Goal: Task Accomplishment & Management: Manage account settings

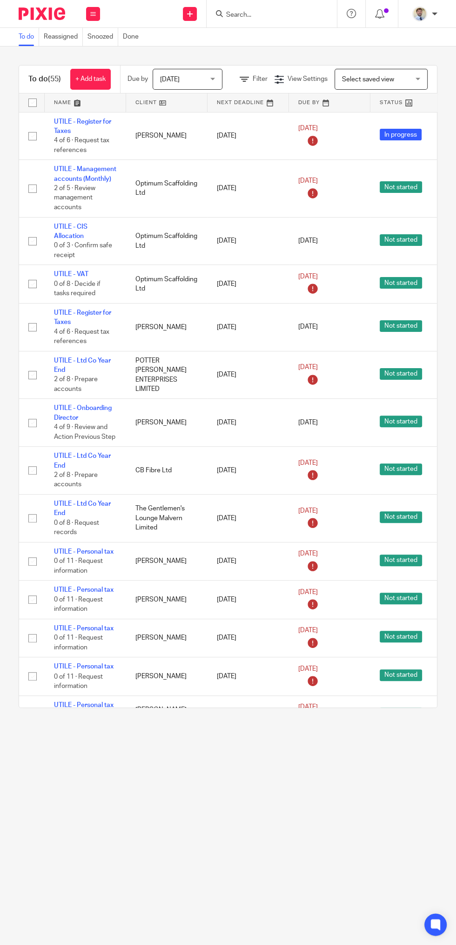
click at [241, 15] on input "Search" at bounding box center [267, 15] width 84 height 8
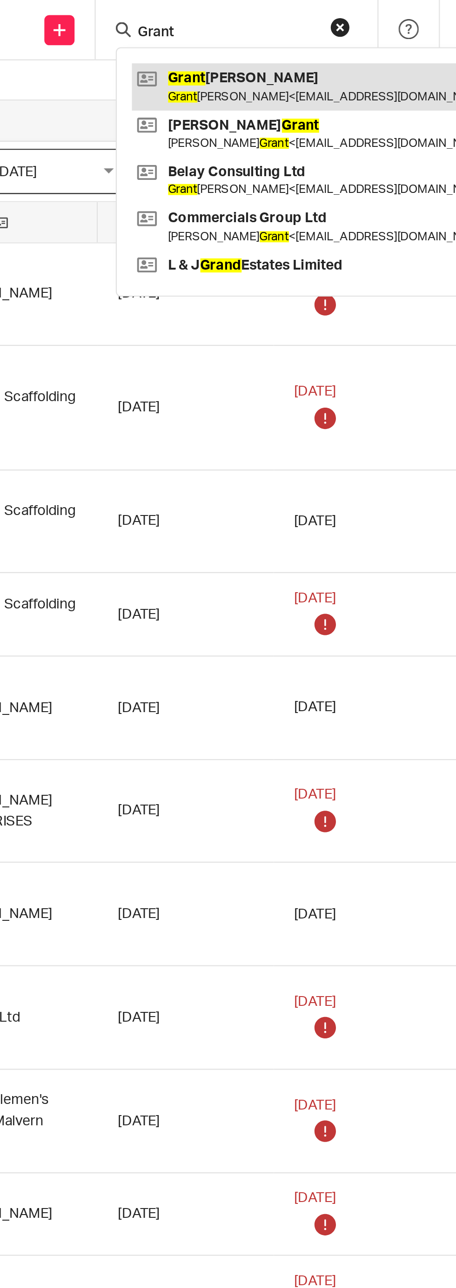
type input "Grant"
click at [251, 39] on link at bounding box center [308, 39] width 171 height 21
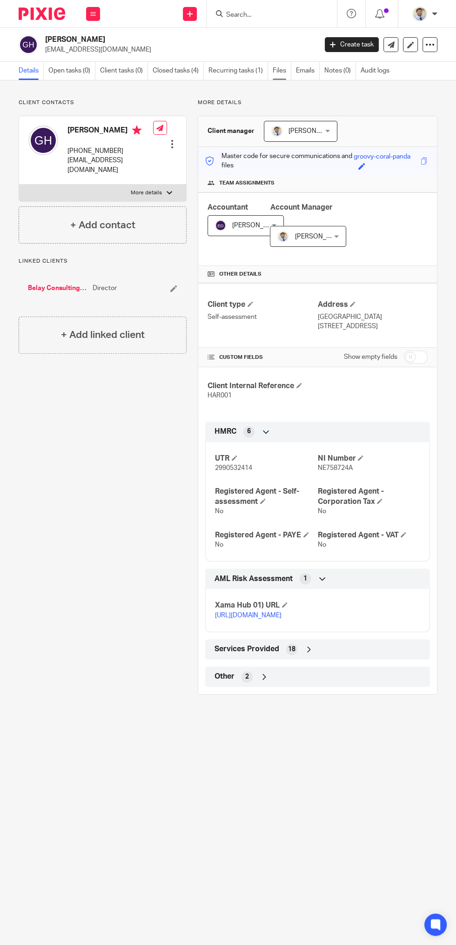
click at [279, 71] on link "Files" at bounding box center [281, 71] width 19 height 18
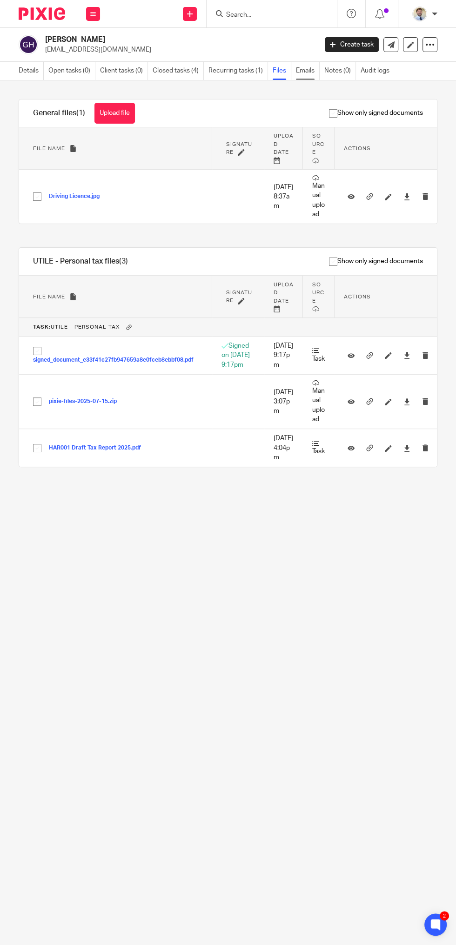
click at [312, 72] on link "Emails" at bounding box center [308, 71] width 24 height 18
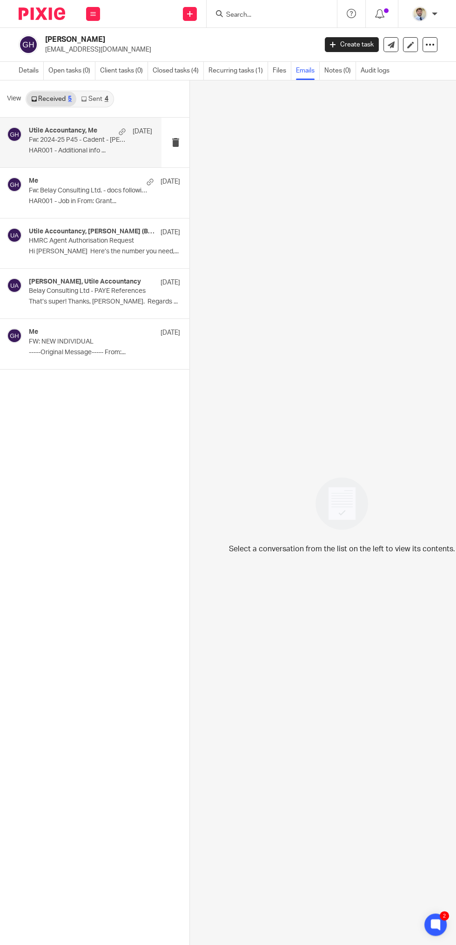
click at [60, 161] on div "Utile Accountancy, Me [DATE] Fw: 2024-25 P45 - Cadent - [PERSON_NAME] HAR001 - …" at bounding box center [80, 143] width 161 height 50
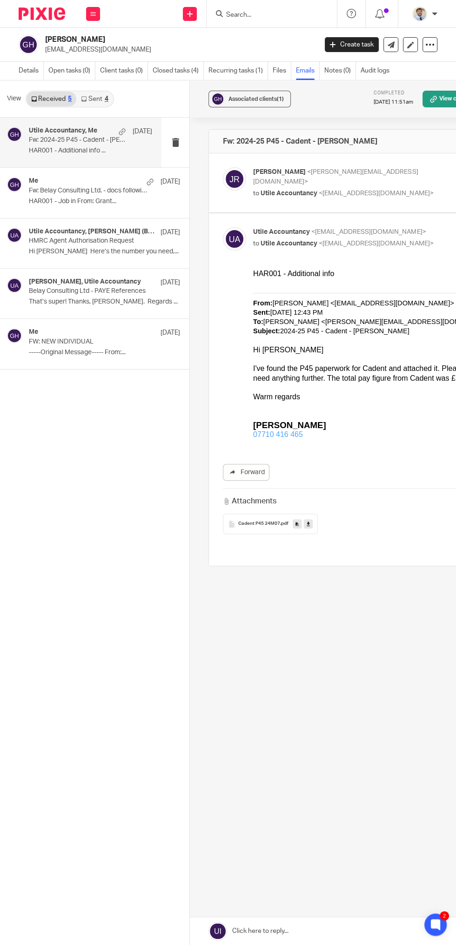
click at [255, 523] on span "Cadent P45 24M07" at bounding box center [259, 524] width 42 height 6
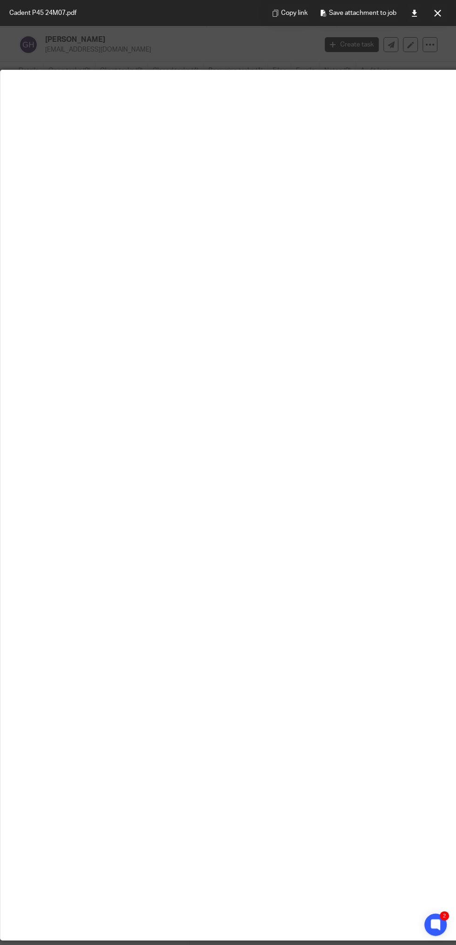
scroll to position [65, 0]
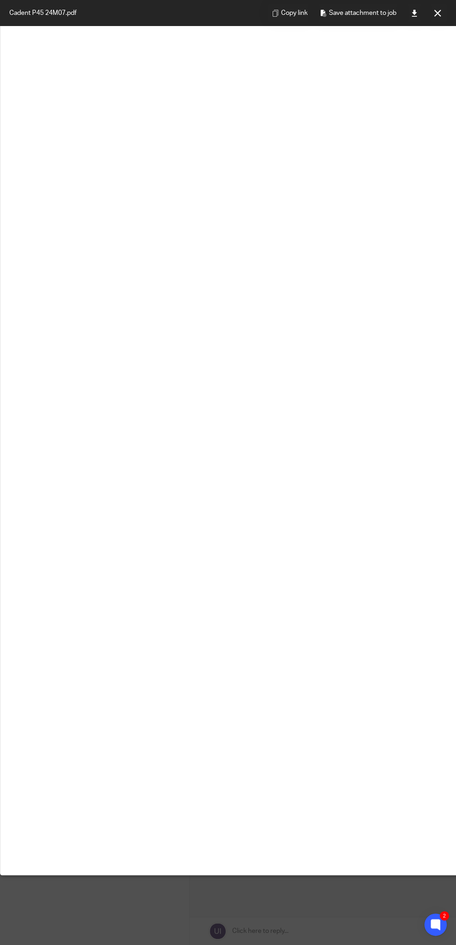
click at [448, 9] on div "Copy link Save attachment to job" at bounding box center [356, 13] width 197 height 26
click at [437, 14] on icon at bounding box center [437, 13] width 7 height 7
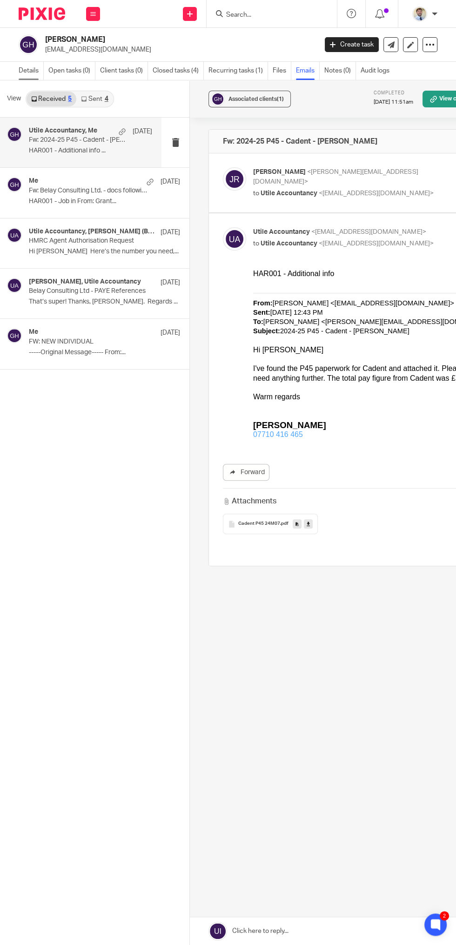
click at [30, 68] on link "Details" at bounding box center [31, 71] width 25 height 18
click at [121, 924] on div "Utile Accountancy, Me 15 Jul Fw: 2024-25 P45 - Cadent - Grant Hartwright HAR001…" at bounding box center [94, 531] width 189 height 827
